Goal: Use online tool/utility: Utilize a website feature to perform a specific function

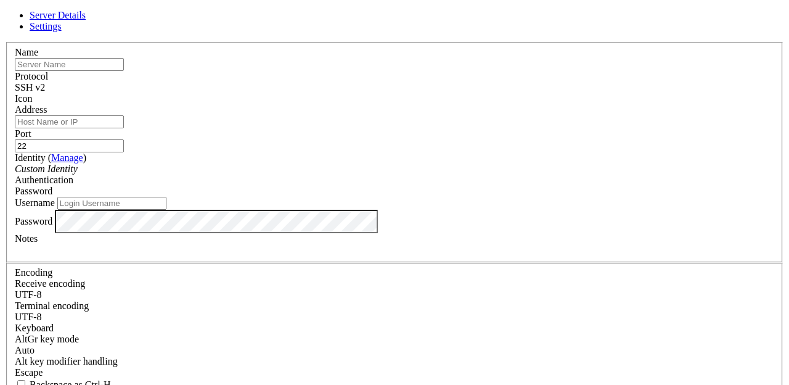
click at [124, 71] on input "text" at bounding box center [69, 64] width 109 height 13
type input "⁶"
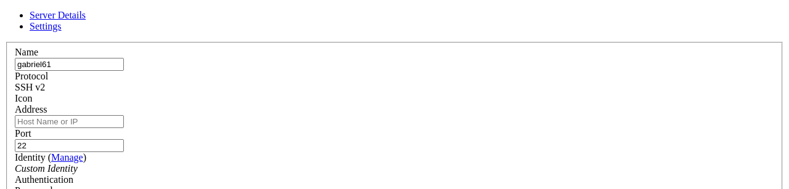
type input "gabriel61"
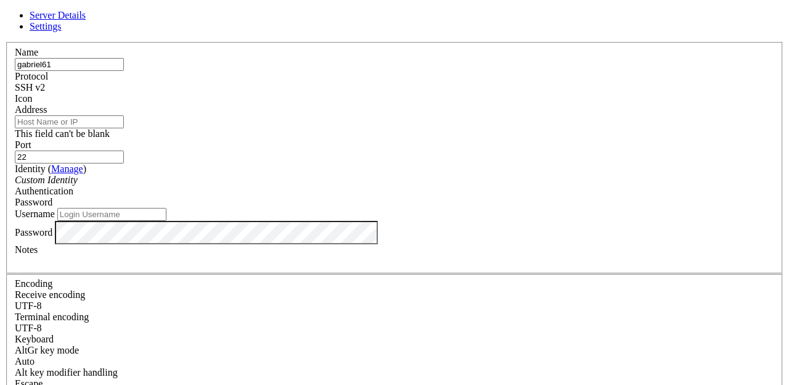
click at [124, 128] on input "Address" at bounding box center [69, 121] width 109 height 13
type input "[DOMAIN_NAME]"
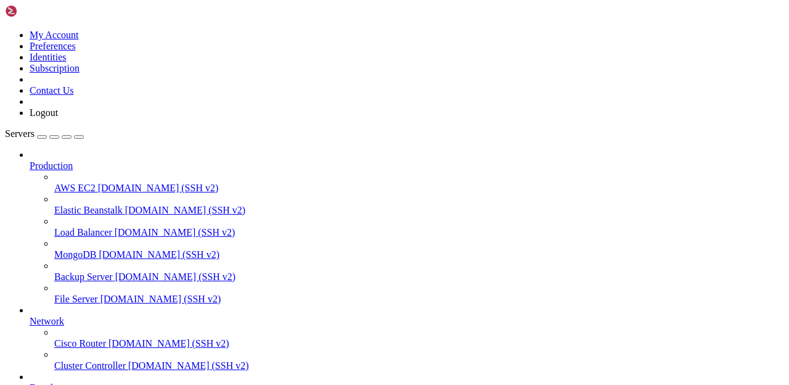
scroll to position [80, 0]
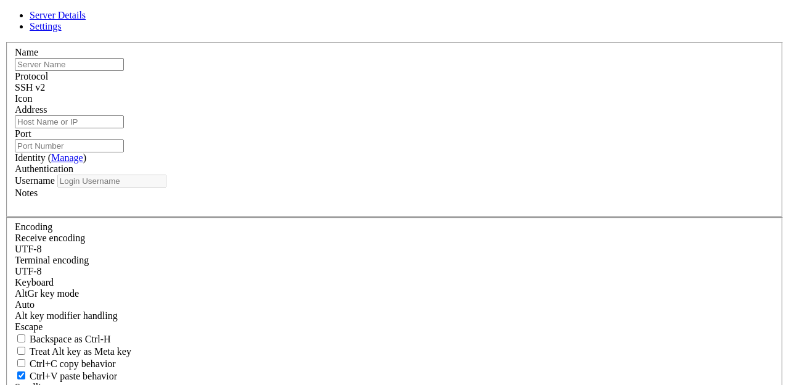
type input "gabriel61"
type input "[DOMAIN_NAME]"
type input "22"
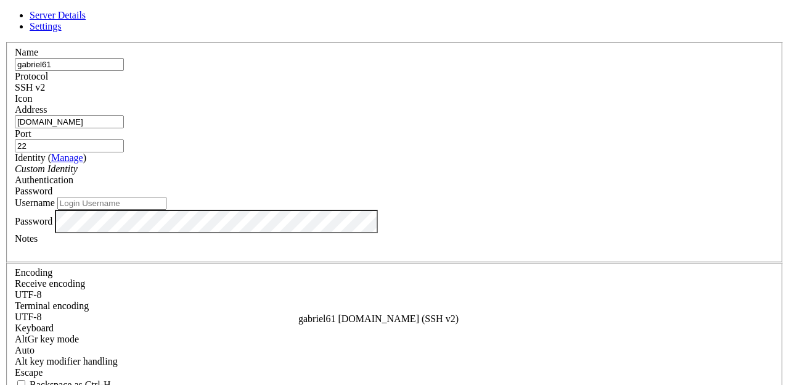
scroll to position [14, 0]
click at [295, 255] on div at bounding box center [394, 249] width 759 height 11
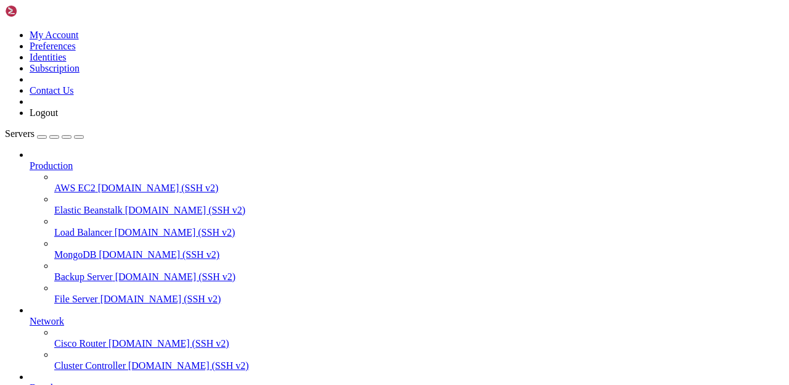
click at [251, 327] on div at bounding box center [394, 192] width 789 height 385
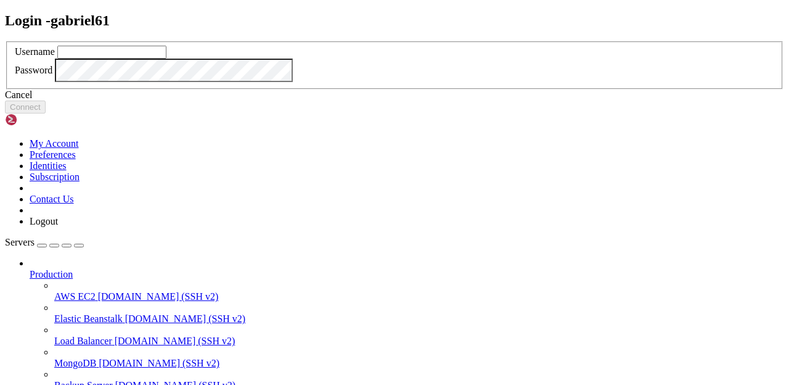
click at [262, 90] on div "Username Password" at bounding box center [394, 65] width 779 height 49
click at [166, 59] on input "text" at bounding box center [111, 52] width 109 height 13
click at [277, 59] on div "Username" at bounding box center [394, 52] width 759 height 13
click at [166, 59] on input "root" at bounding box center [111, 52] width 109 height 13
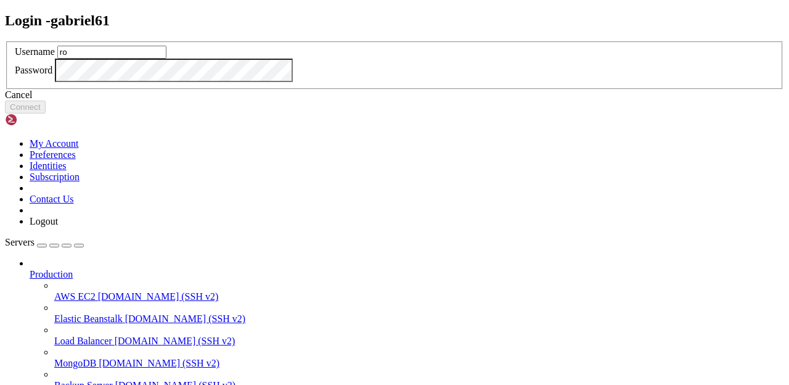
type input "r"
type input "u0_a333"
click at [46, 113] on button "Connect" at bounding box center [25, 106] width 41 height 13
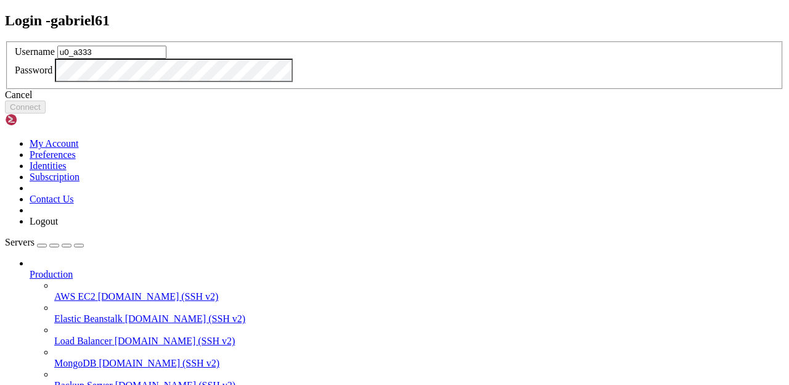
type input "u0_a333"
click at [46, 113] on button "Connect" at bounding box center [25, 106] width 41 height 13
